Goal: Transaction & Acquisition: Book appointment/travel/reservation

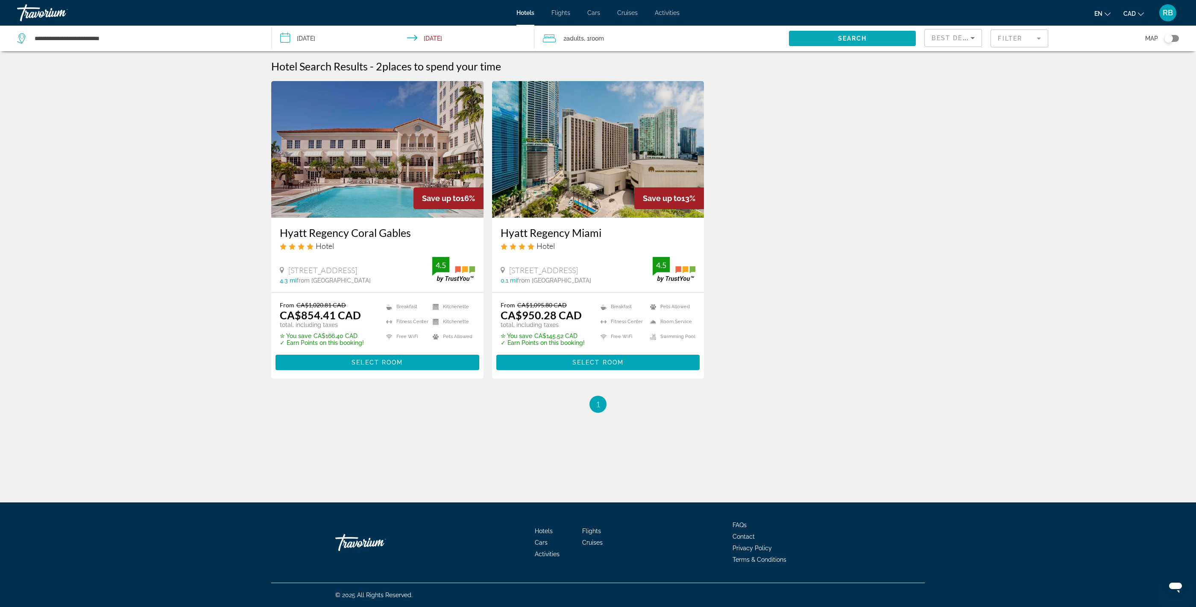
click at [871, 43] on span "Search widget" at bounding box center [852, 38] width 127 height 20
click at [1023, 37] on mat-form-field "Filter" at bounding box center [1019, 38] width 58 height 18
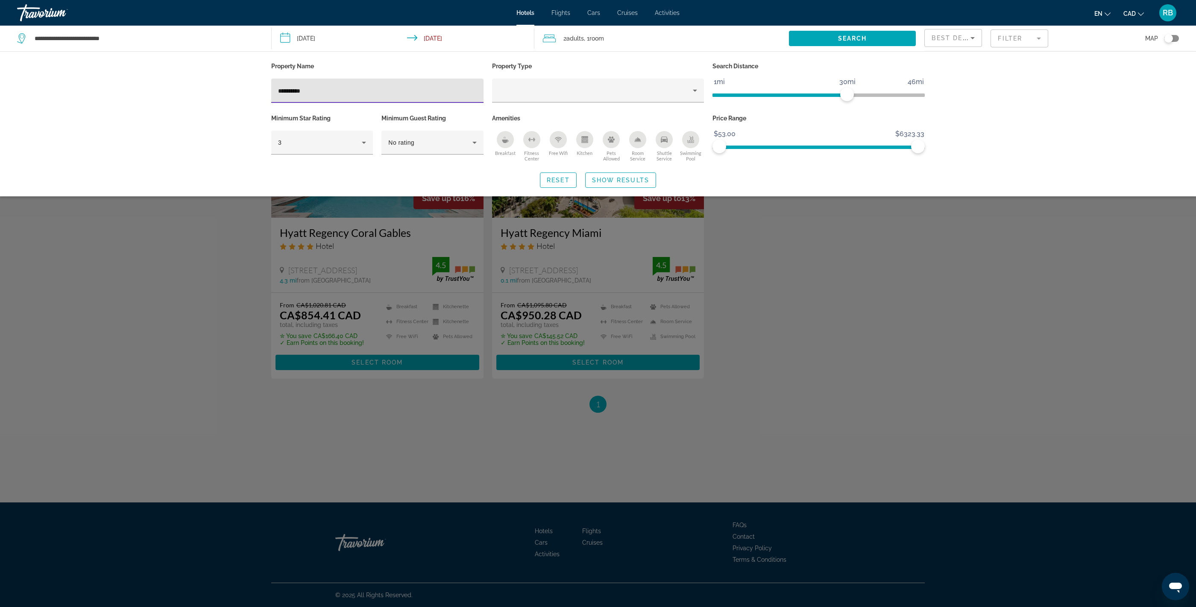
drag, startPoint x: 250, startPoint y: 84, endPoint x: 196, endPoint y: 79, distance: 54.0
click at [196, 80] on div "**********" at bounding box center [598, 123] width 1196 height 145
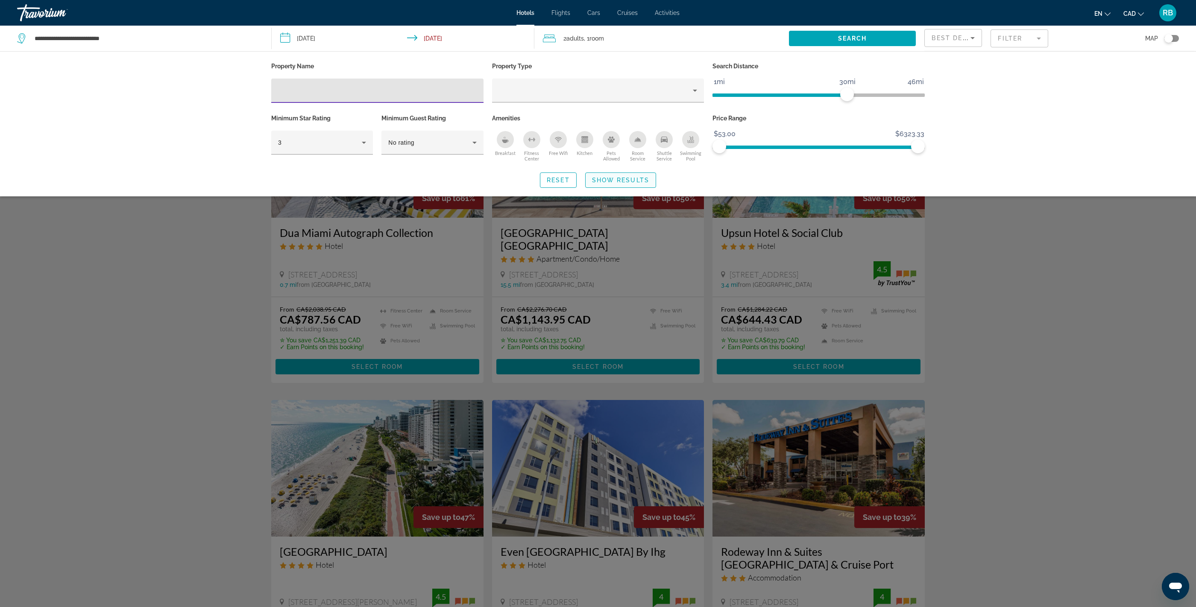
click at [634, 179] on span "Show Results" at bounding box center [620, 180] width 57 height 7
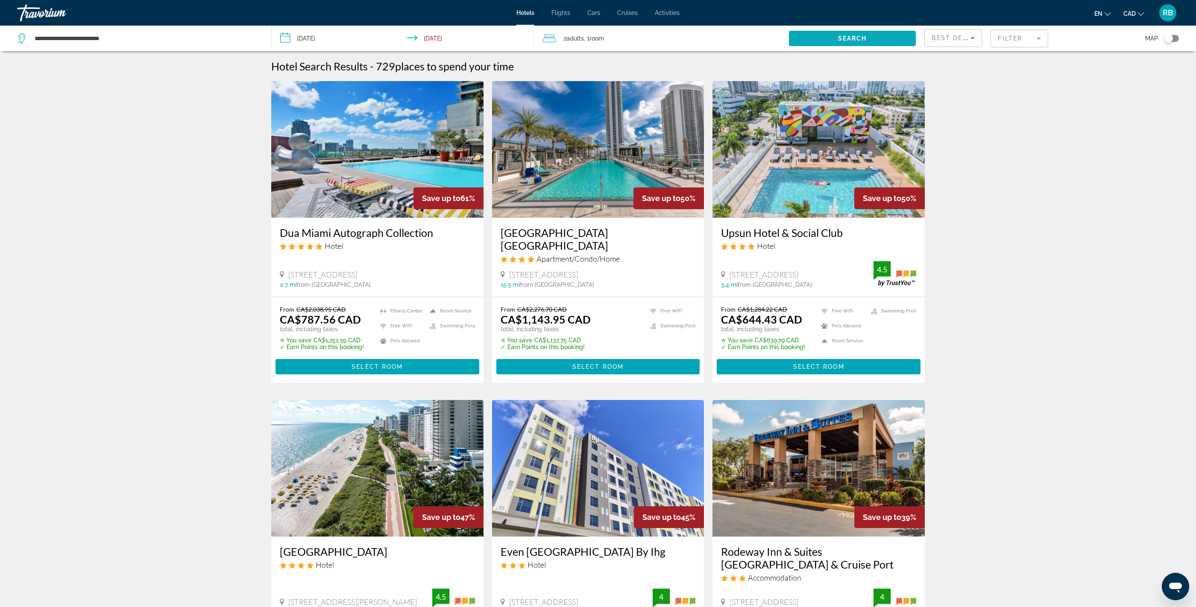
click at [892, 39] on span "Search widget" at bounding box center [852, 38] width 127 height 20
click at [1028, 44] on mat-form-field "Filter" at bounding box center [1019, 38] width 58 height 18
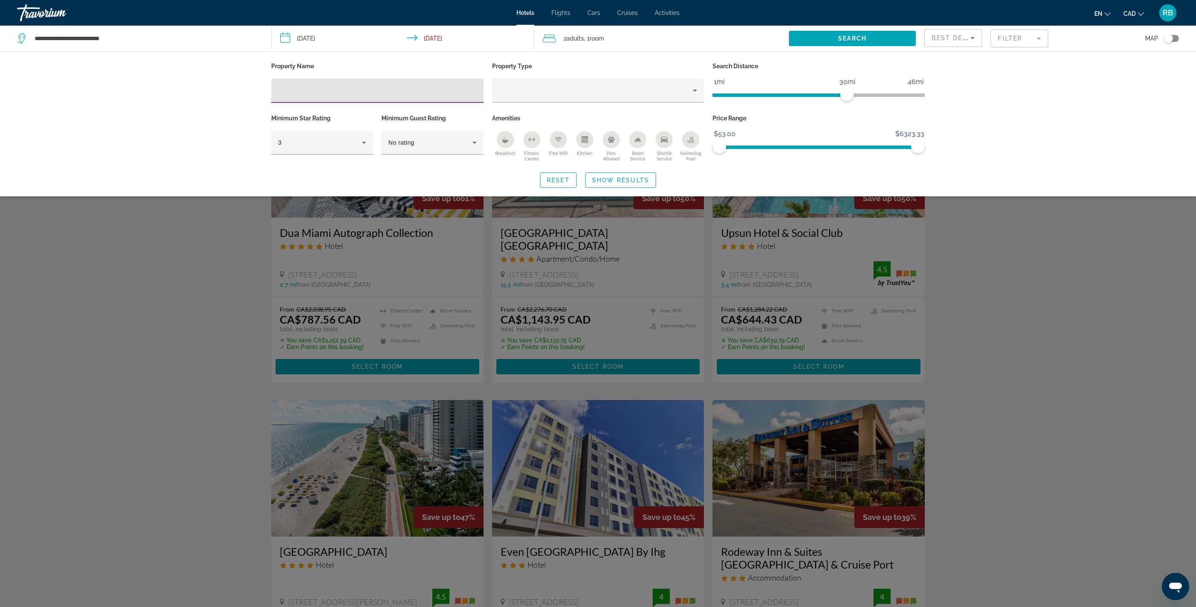
click at [354, 87] on input "Hotel Filters" at bounding box center [377, 91] width 199 height 10
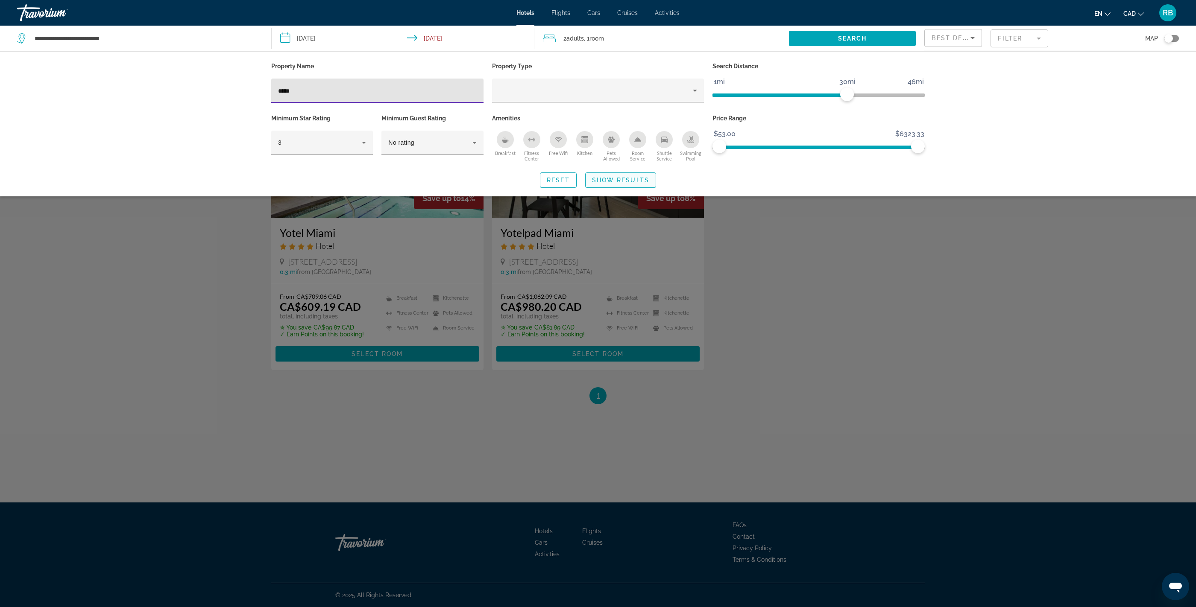
type input "*****"
click at [614, 181] on span "Show Results" at bounding box center [620, 180] width 57 height 7
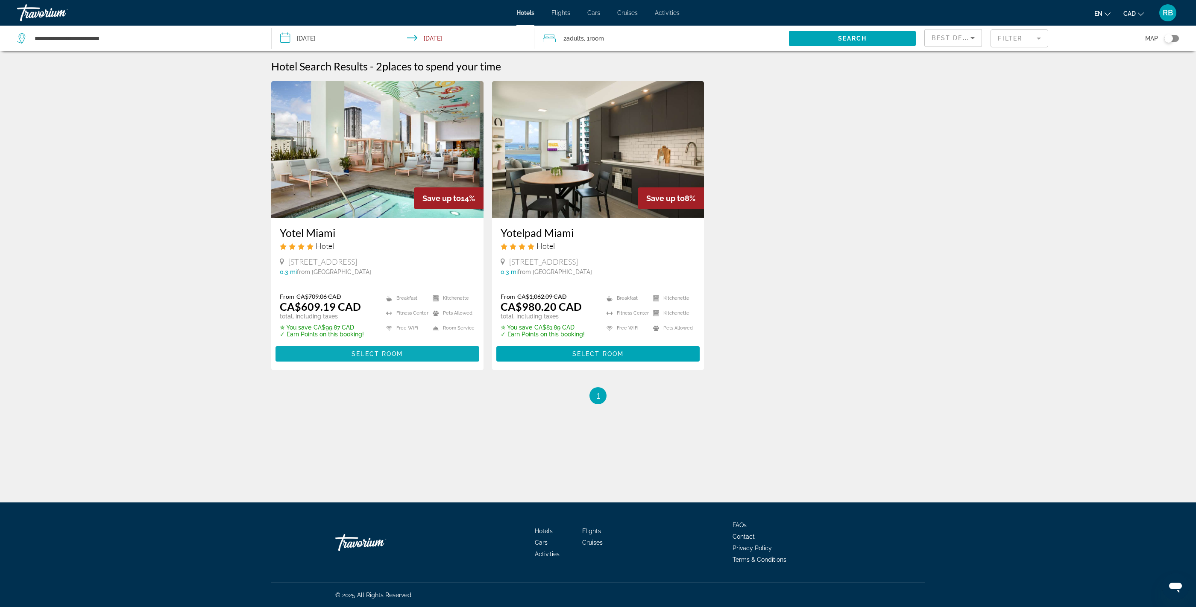
click at [415, 353] on span "Main content" at bounding box center [377, 354] width 204 height 20
